Goal: Browse casually

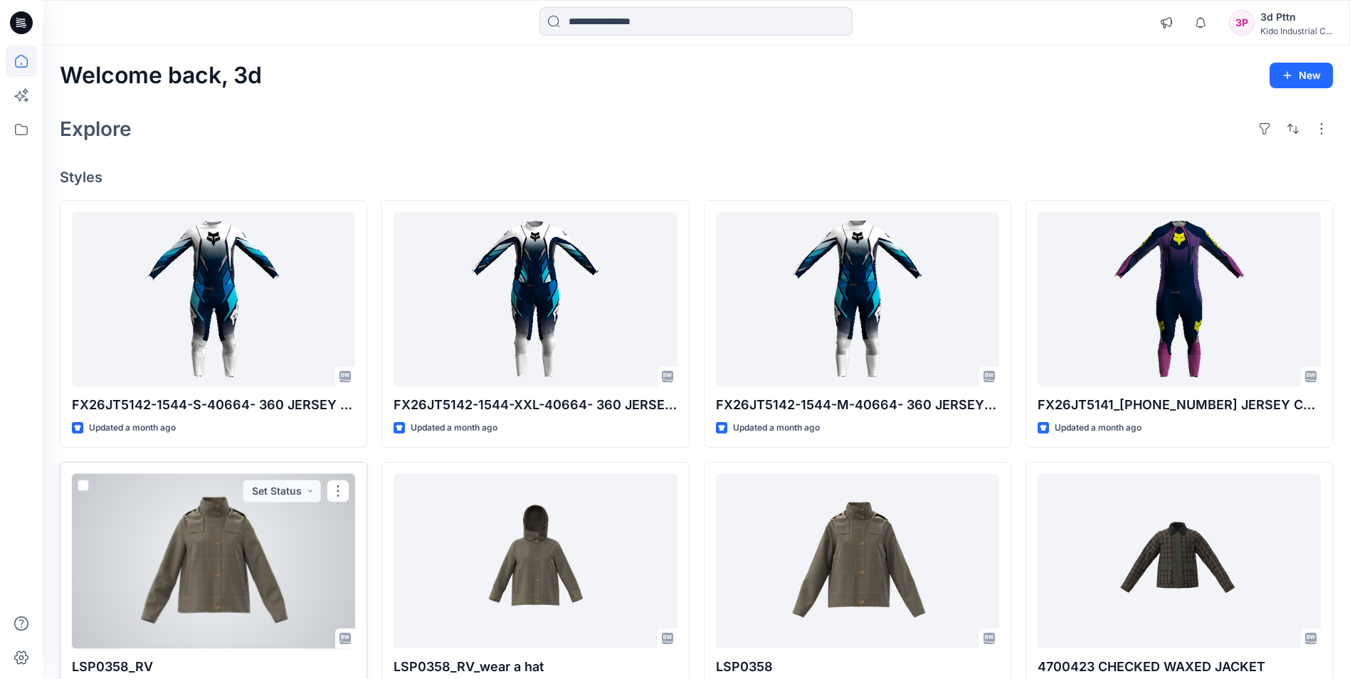
click at [236, 579] on div at bounding box center [213, 561] width 283 height 174
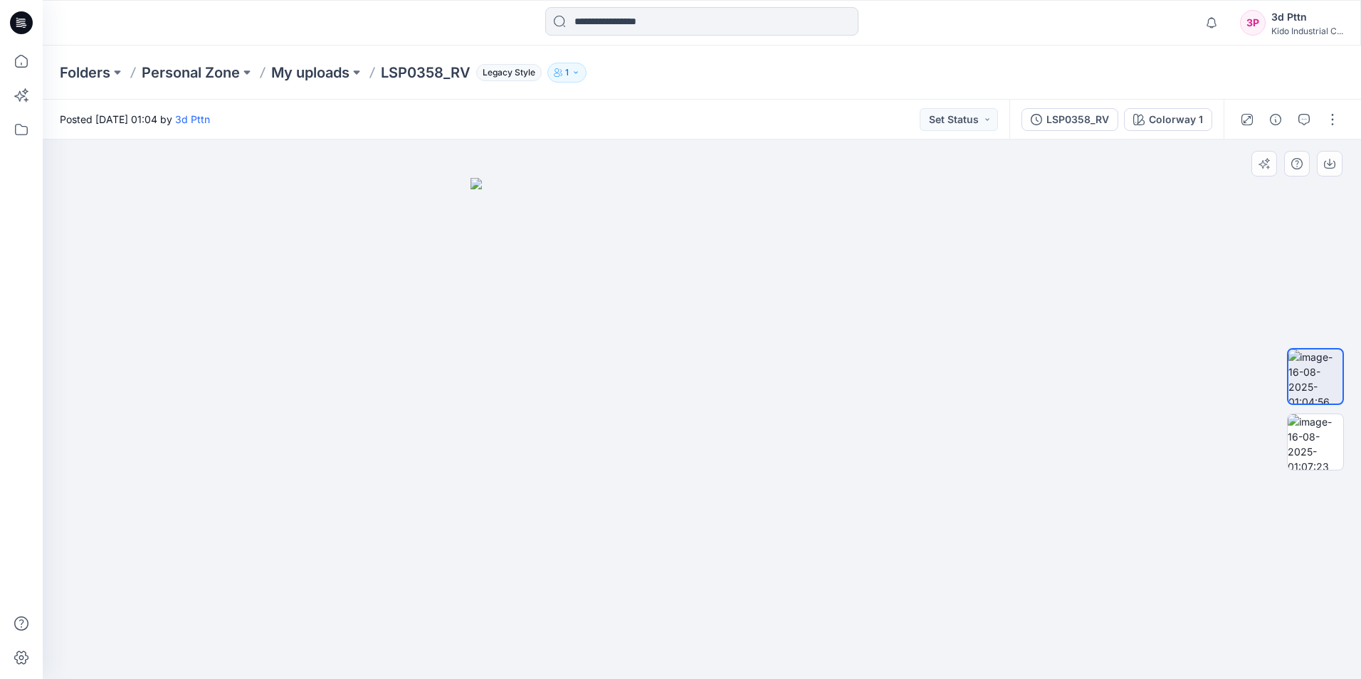
drag, startPoint x: 822, startPoint y: 651, endPoint x: 688, endPoint y: 628, distance: 135.7
click at [1318, 375] on img at bounding box center [1315, 376] width 54 height 54
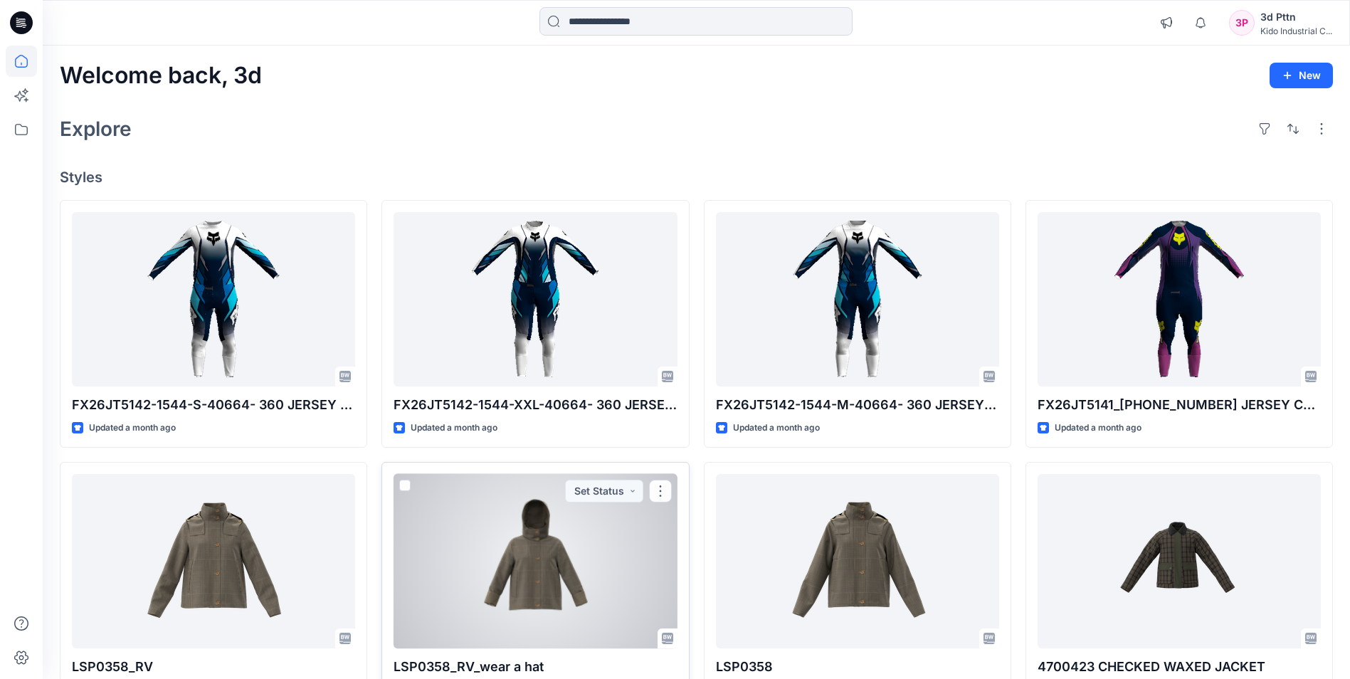
click at [519, 566] on div at bounding box center [534, 561] width 283 height 174
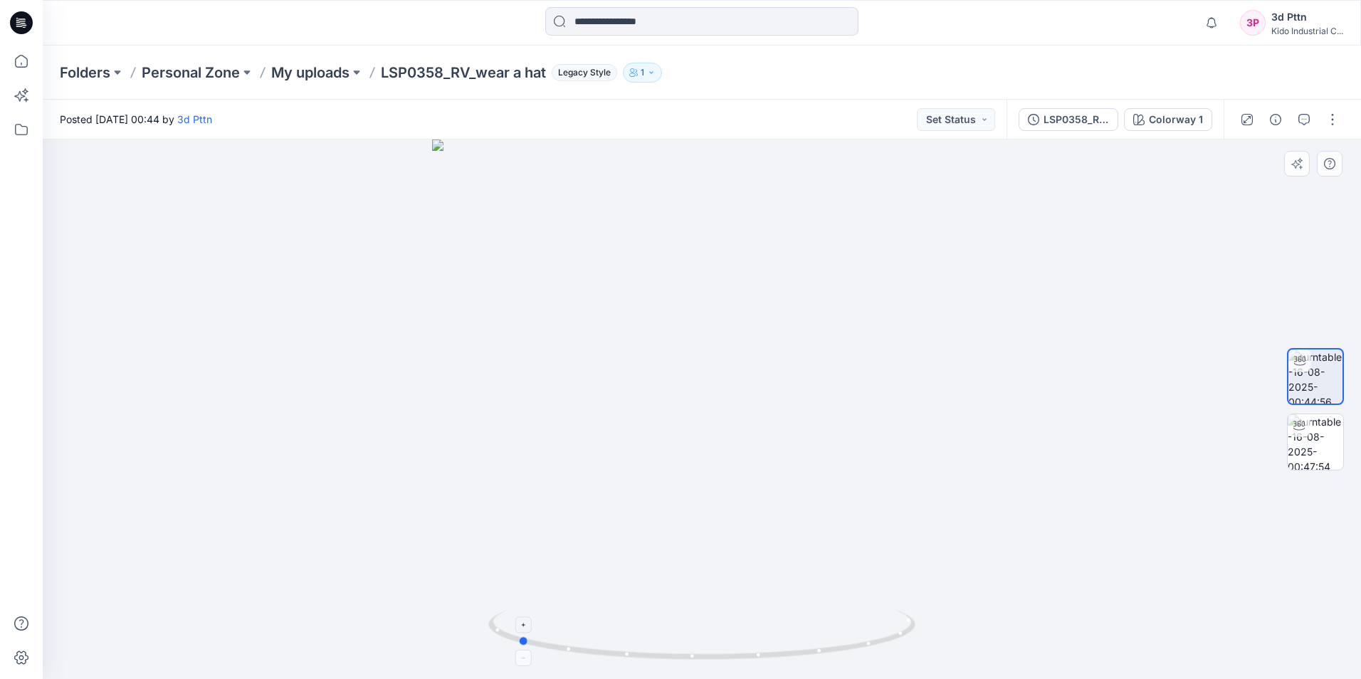
drag, startPoint x: 801, startPoint y: 660, endPoint x: 704, endPoint y: 611, distance: 107.6
click at [666, 615] on icon at bounding box center [703, 636] width 431 height 53
click at [1314, 451] on img at bounding box center [1315, 442] width 56 height 56
drag, startPoint x: 820, startPoint y: 663, endPoint x: 416, endPoint y: 654, distance: 404.3
click at [416, 654] on div at bounding box center [702, 408] width 1318 height 539
